Goal: Task Accomplishment & Management: Use online tool/utility

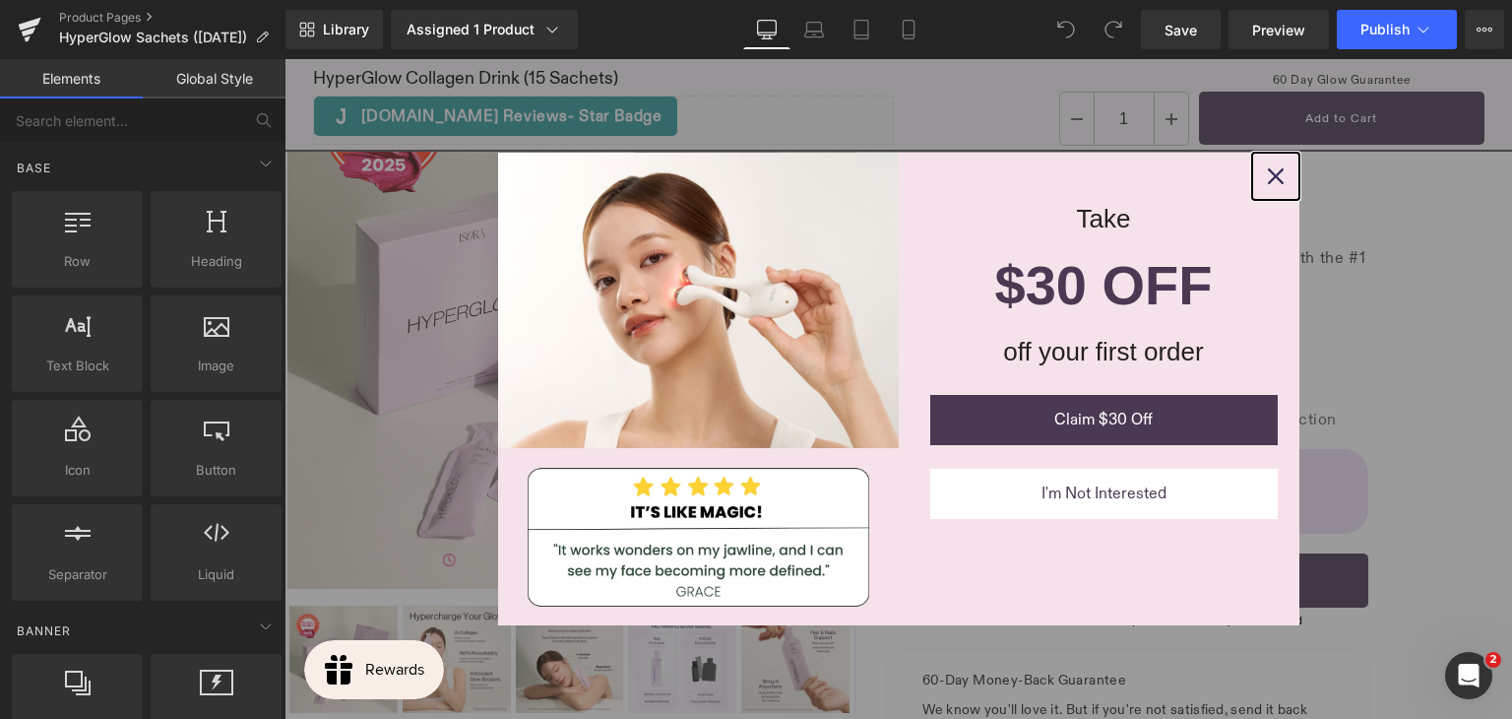
click at [1268, 178] on icon "close icon" at bounding box center [1276, 176] width 16 height 16
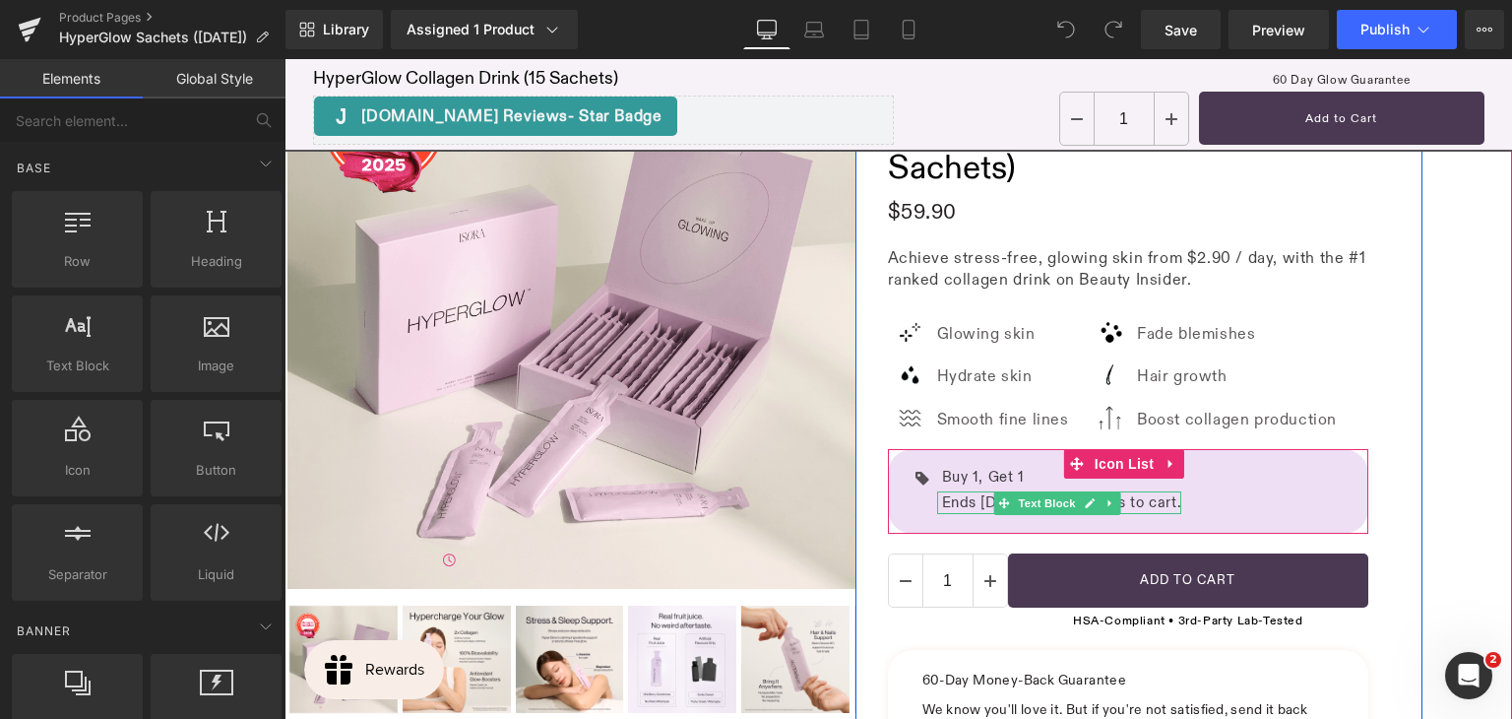
click at [985, 501] on p "Ends 14 Sep. Add 2 items to cart." at bounding box center [1062, 502] width 240 height 23
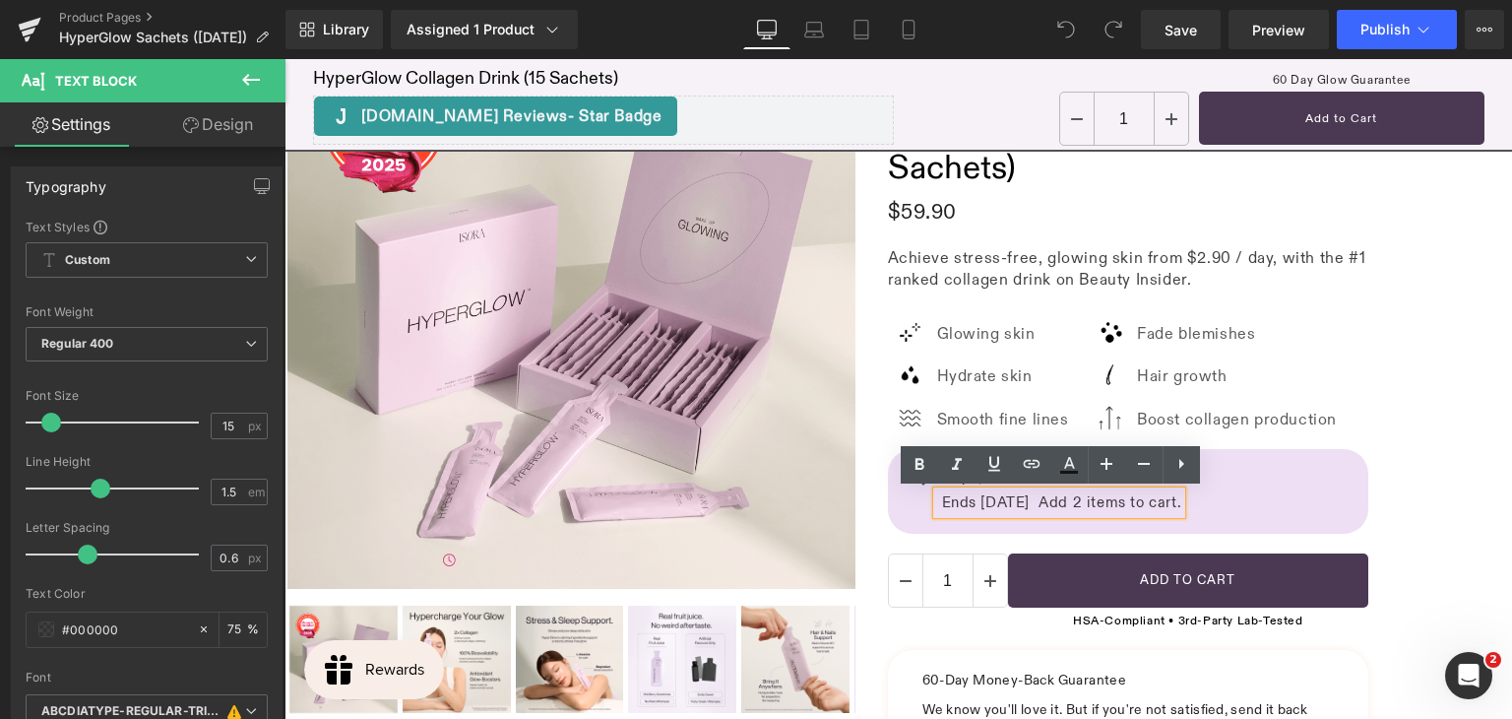
click at [985, 498] on p "Ends 14 Sep. Add 2 items to cart." at bounding box center [1062, 502] width 240 height 23
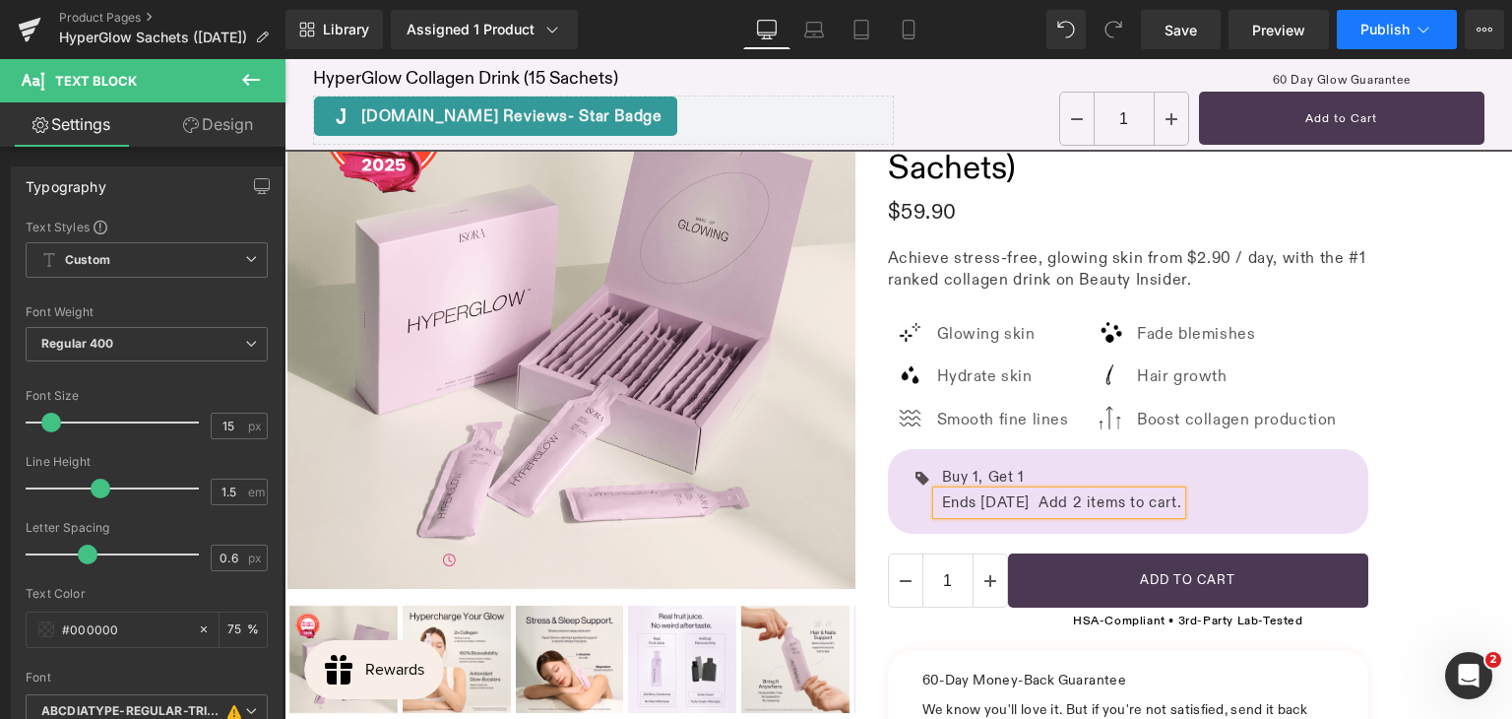
click at [1370, 41] on button "Publish" at bounding box center [1397, 29] width 120 height 39
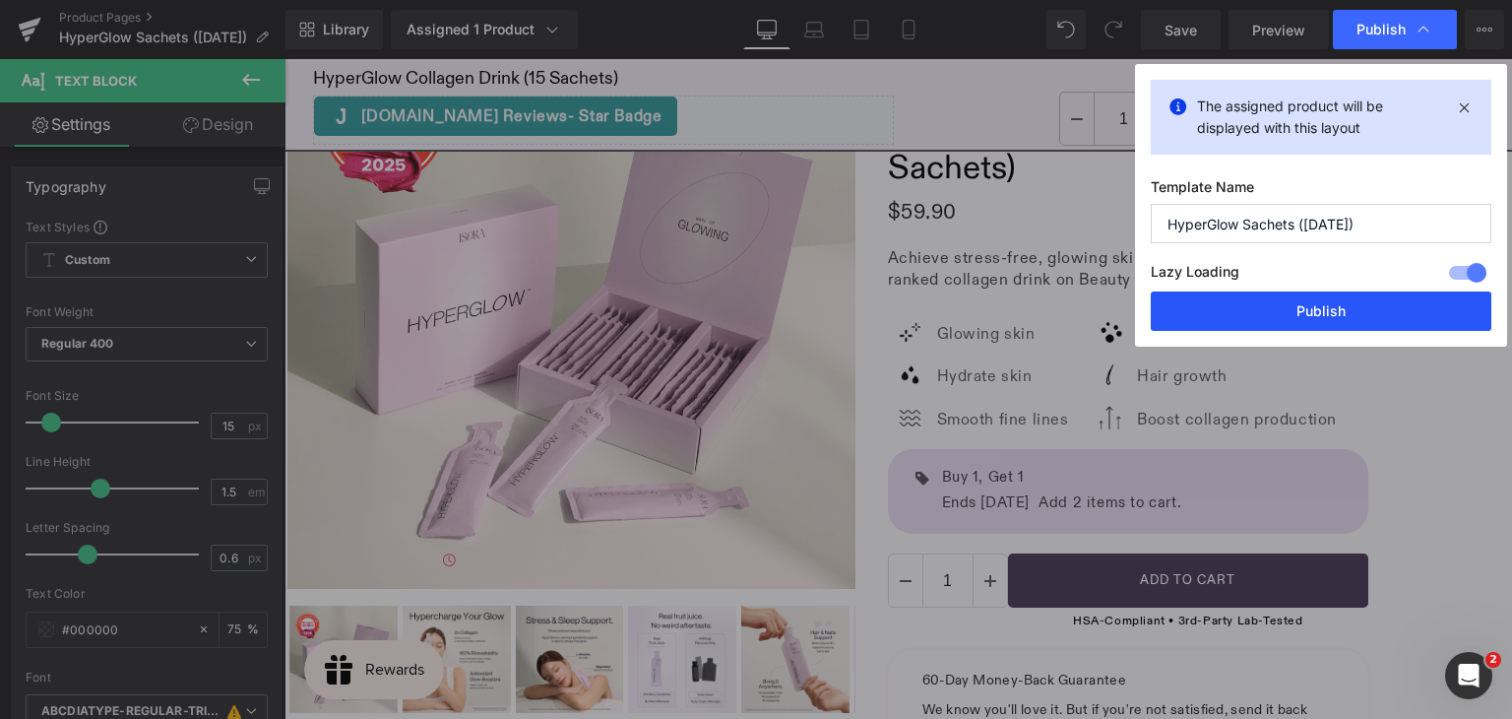
click at [1270, 315] on button "Publish" at bounding box center [1321, 310] width 341 height 39
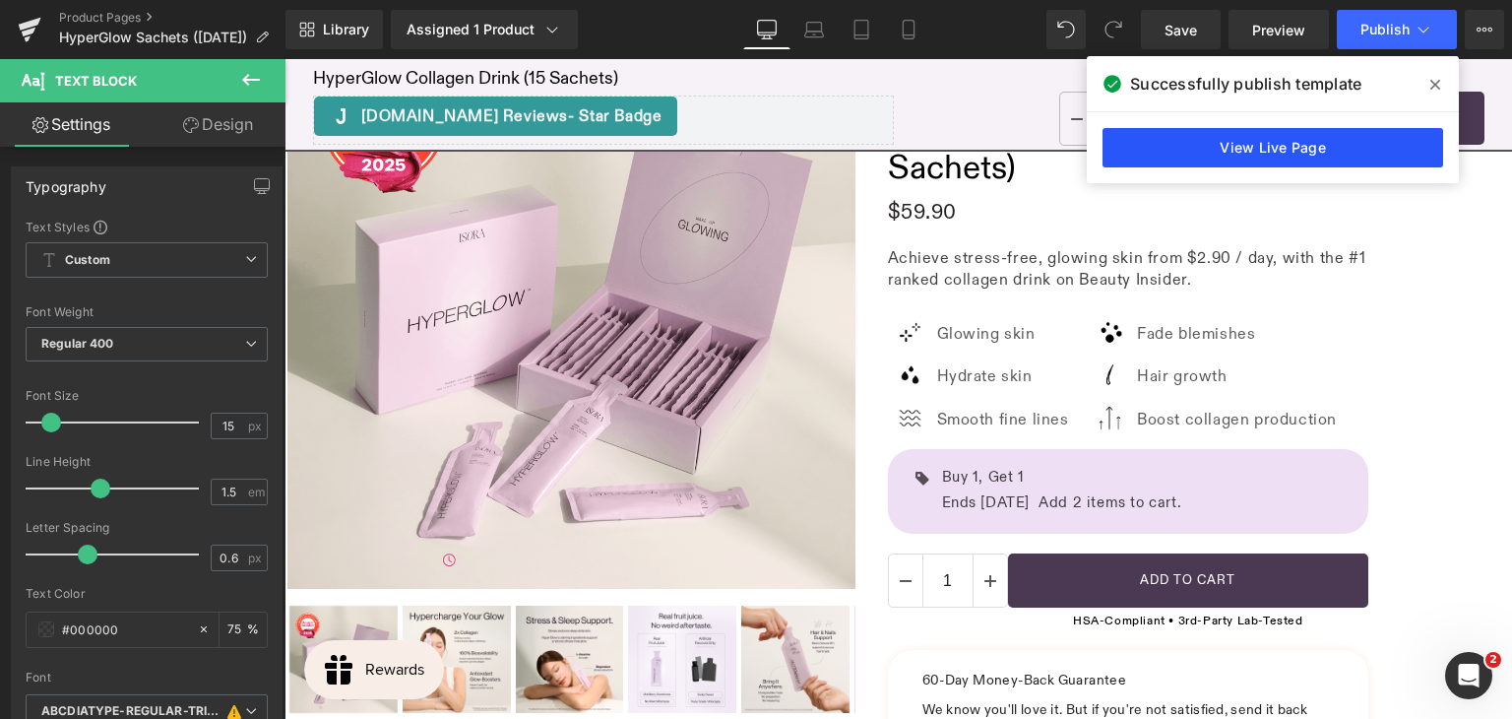
click at [1204, 152] on link "View Live Page" at bounding box center [1273, 147] width 341 height 39
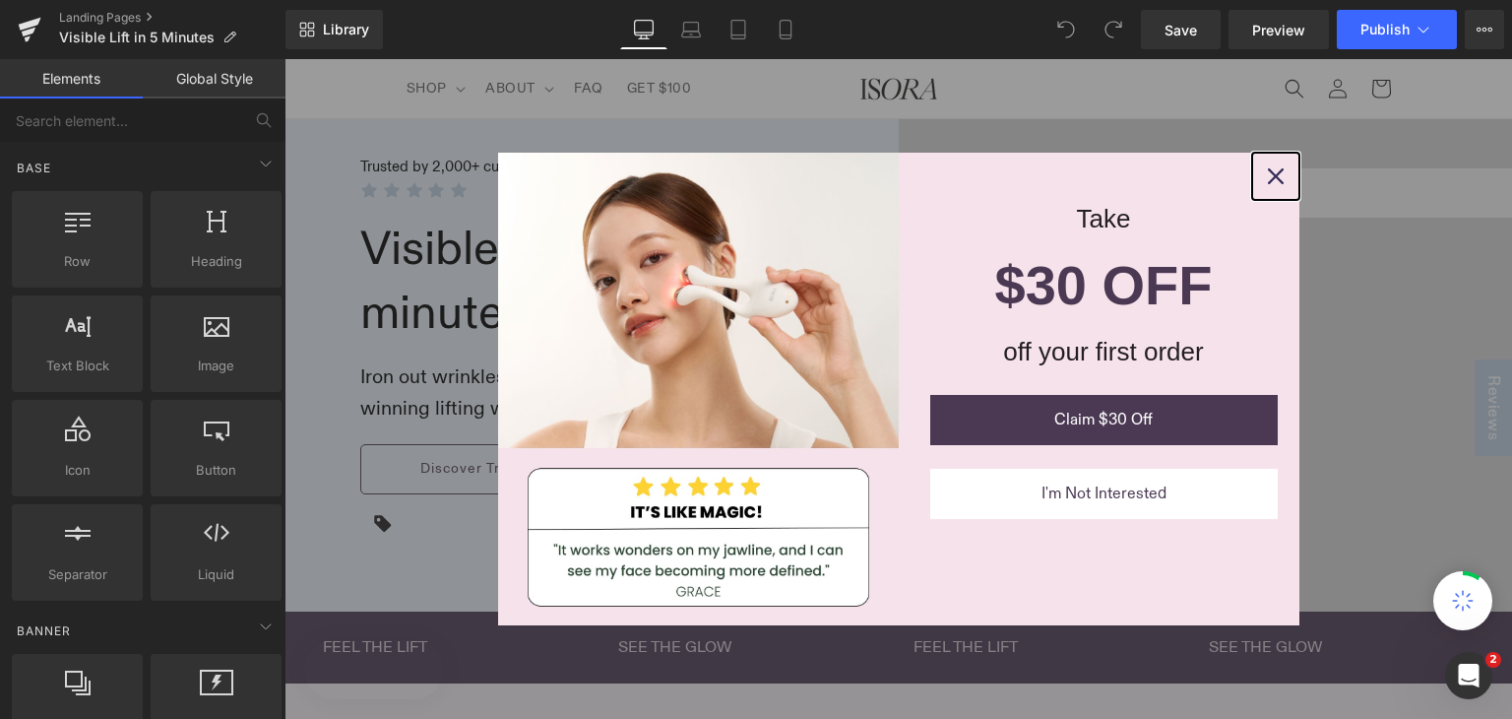
click at [1270, 180] on icon "close icon" at bounding box center [1276, 176] width 16 height 16
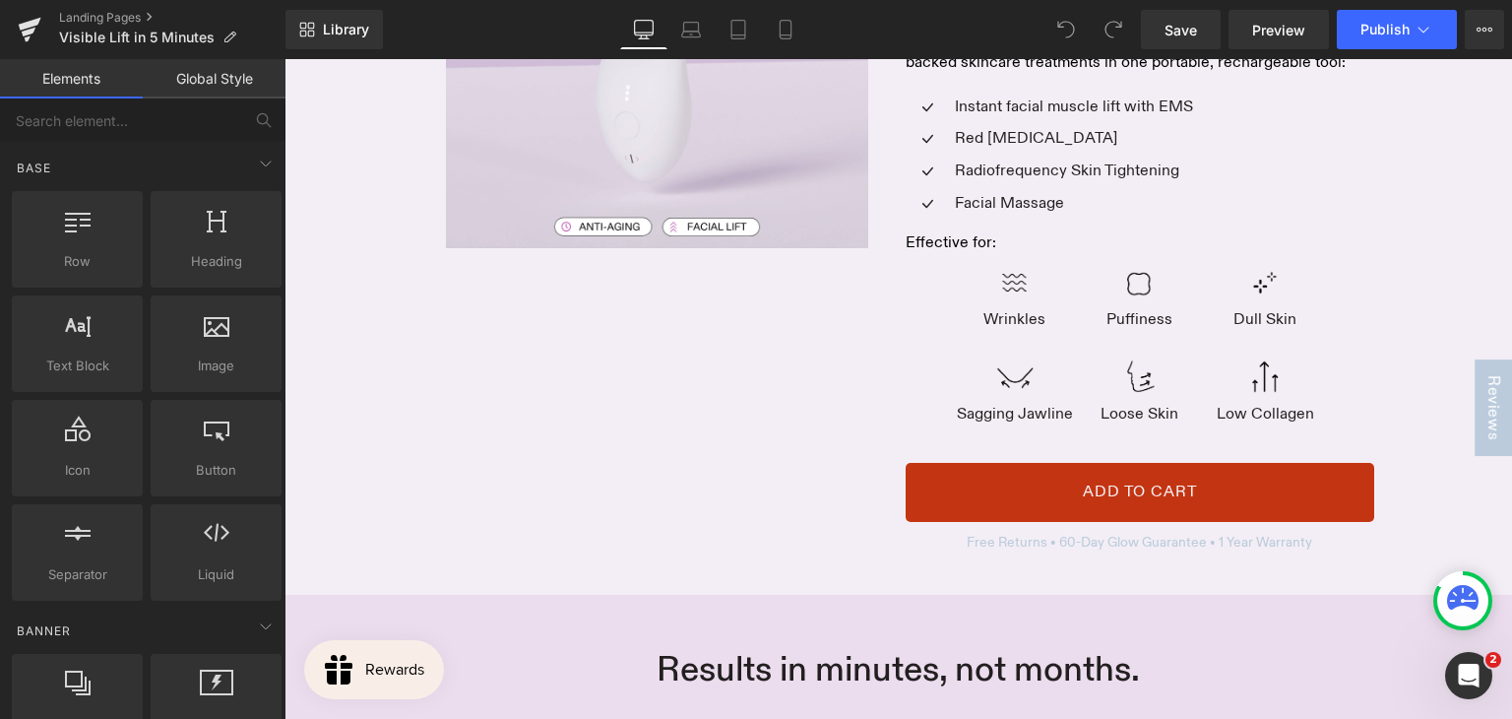
scroll to position [985, 0]
